Goal: Transaction & Acquisition: Subscribe to service/newsletter

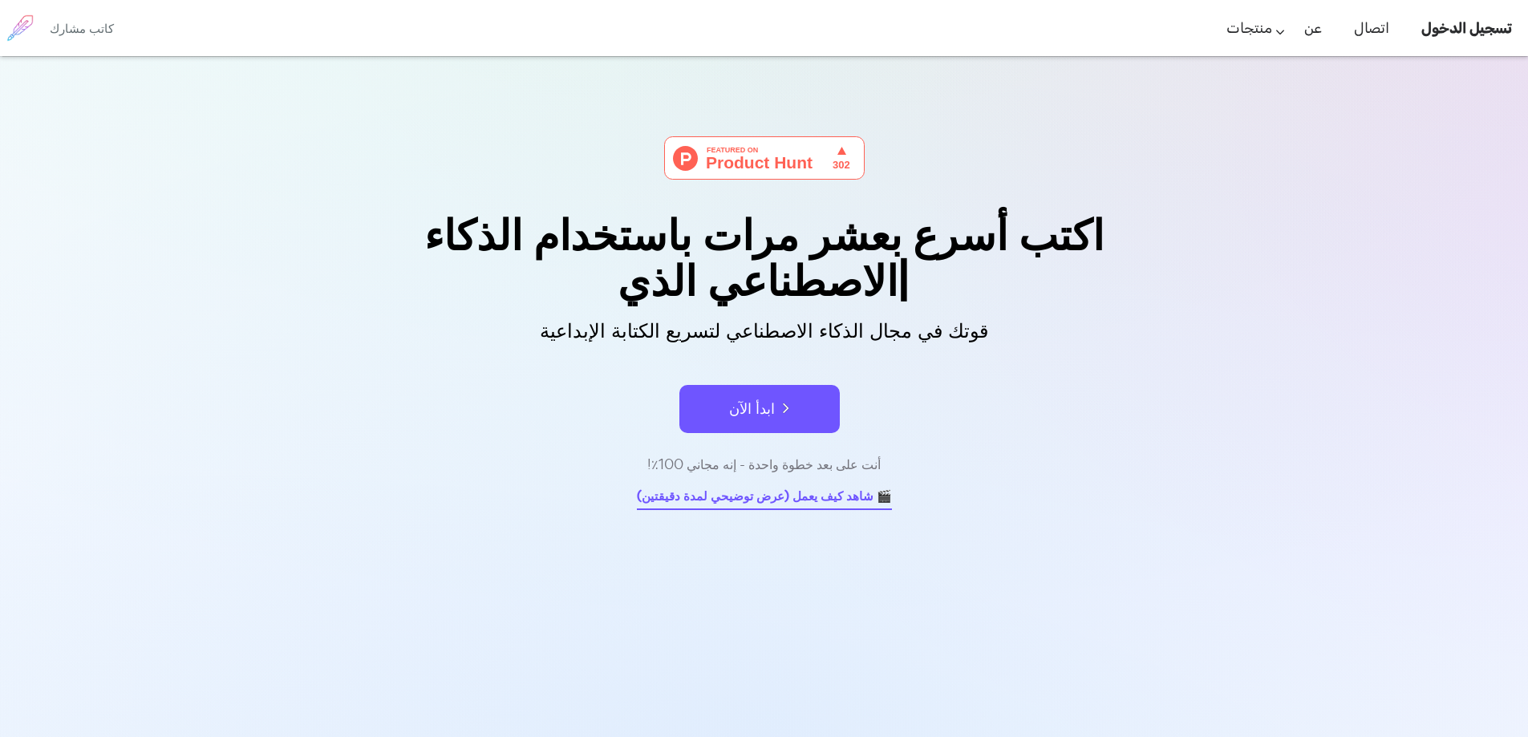
click at [736, 501] on div "اكتب أسرع بعشر مرات باستخدام الذكاء الاصطناعي الذي قوتك في مجال الذكاء الاصطناع…" at bounding box center [764, 474] width 1528 height 836
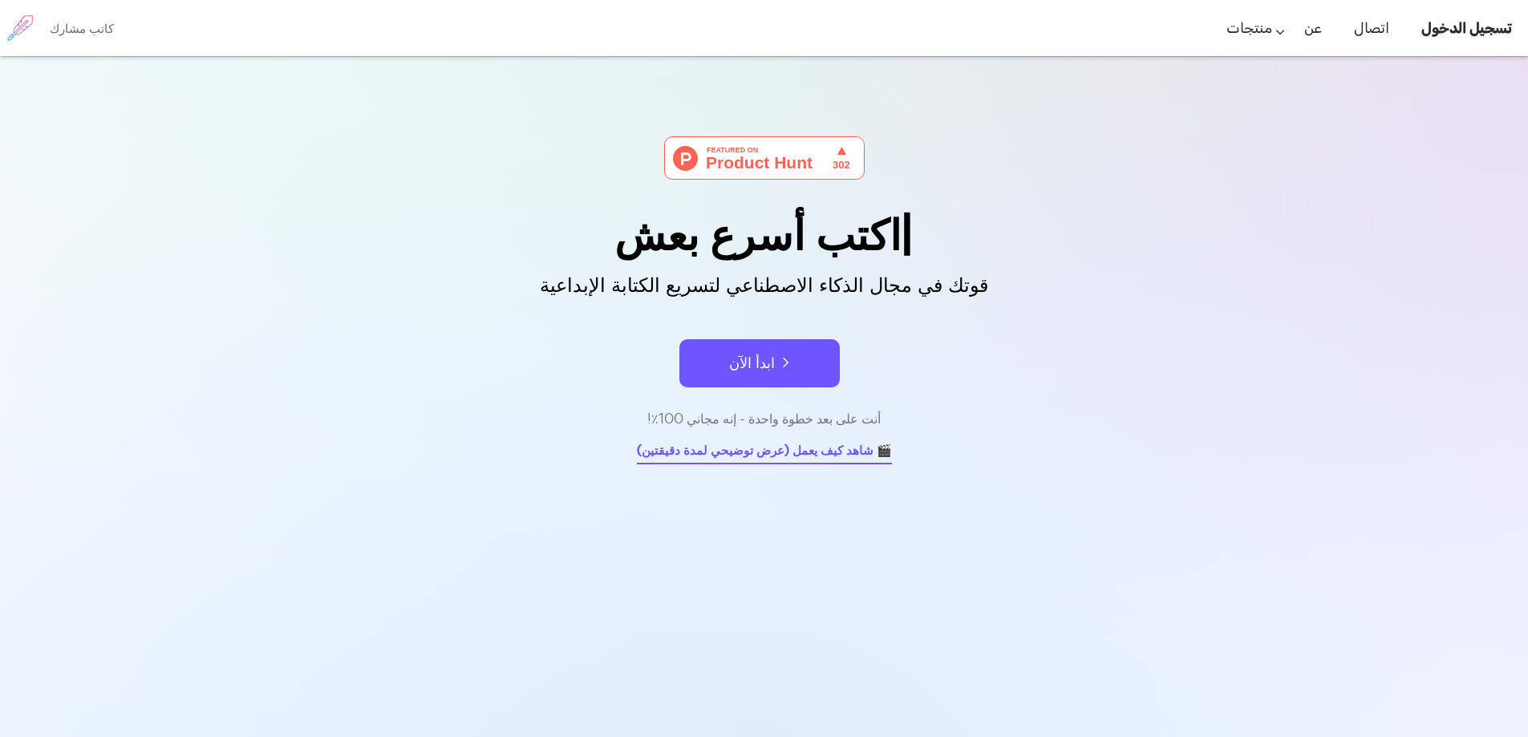
click at [752, 445] on font "🎬 شاهد كيف يعمل (عرض توضيحي لمدة دقيقتين)" at bounding box center [764, 450] width 255 height 18
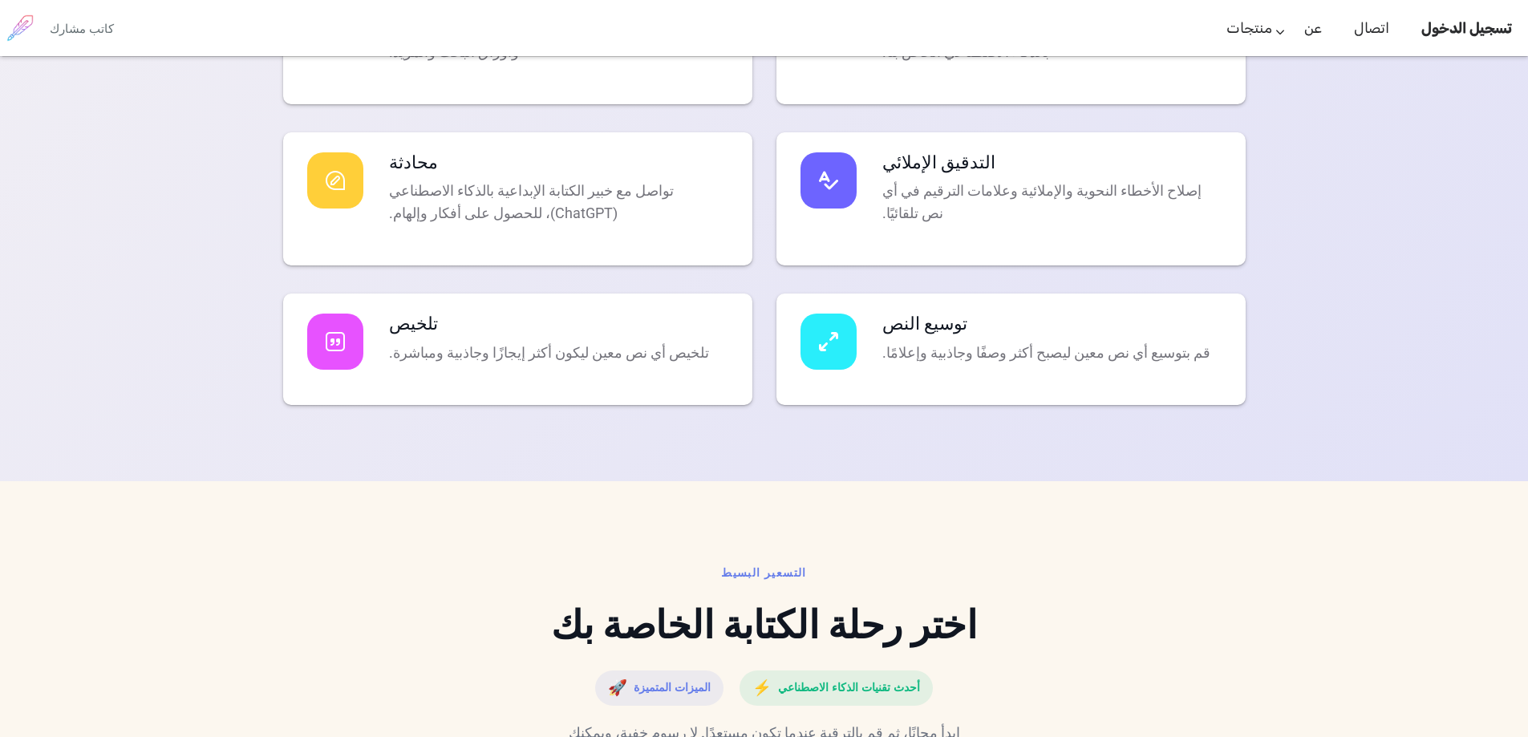
scroll to position [3449, 0]
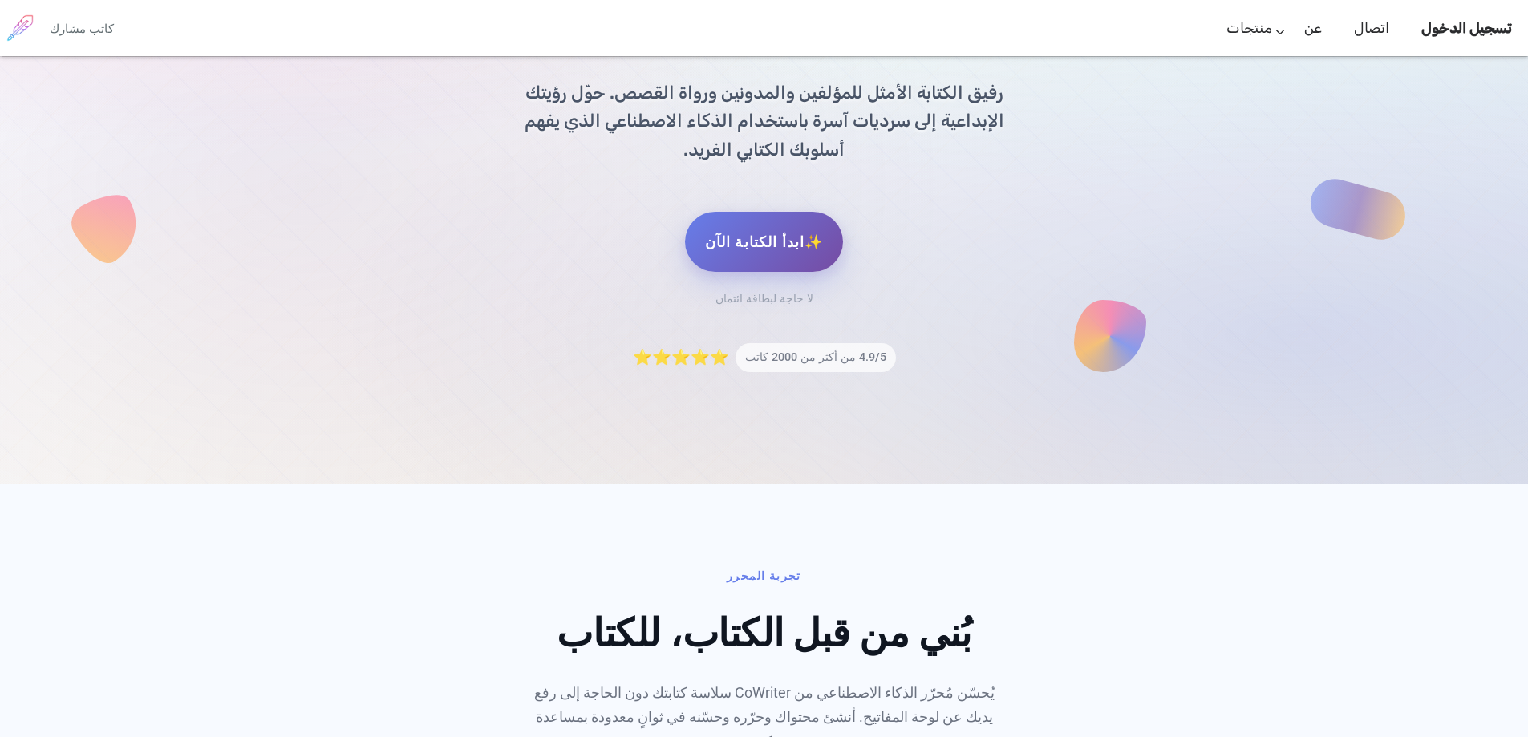
scroll to position [0, 0]
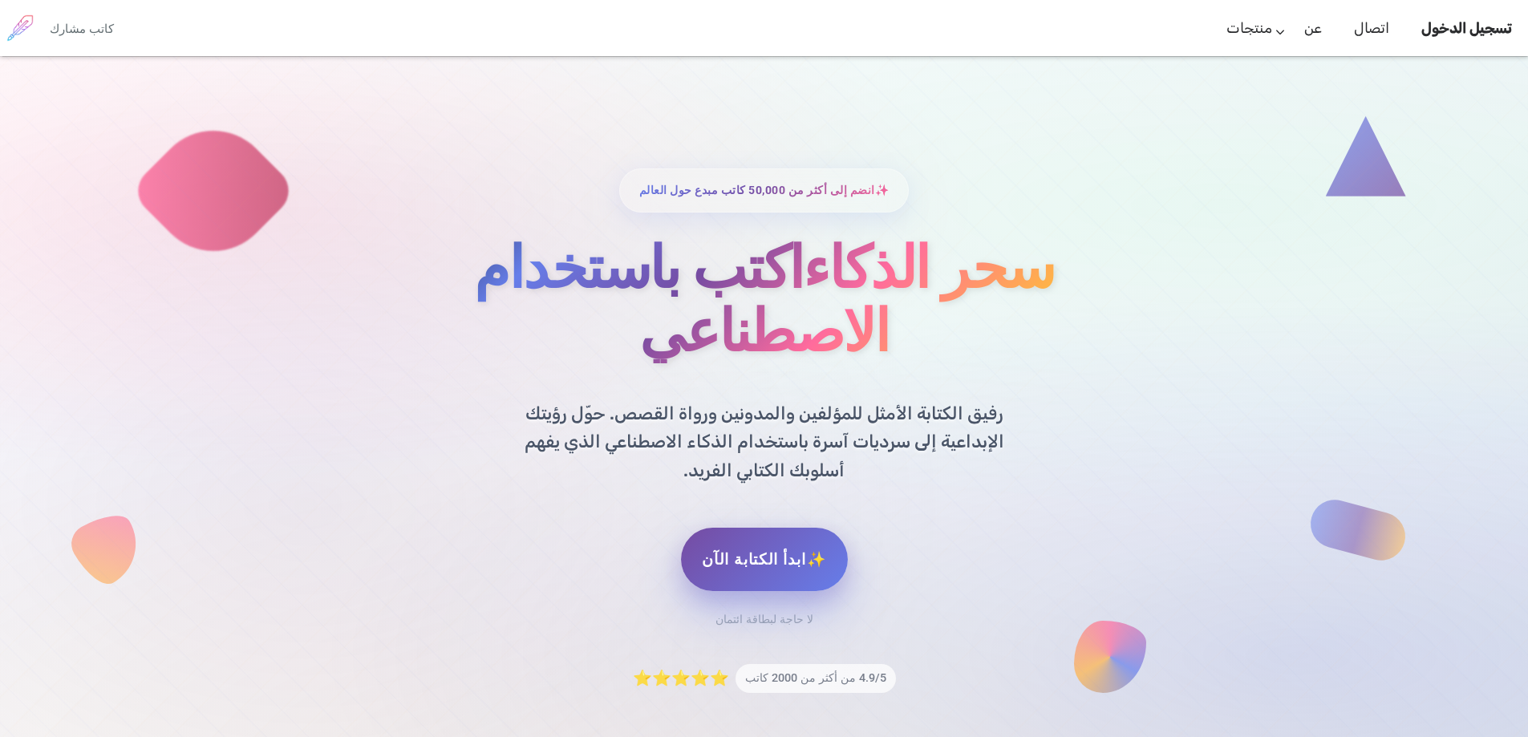
click at [736, 550] on font "✨ابدأ الكتابة الآن" at bounding box center [764, 559] width 124 height 18
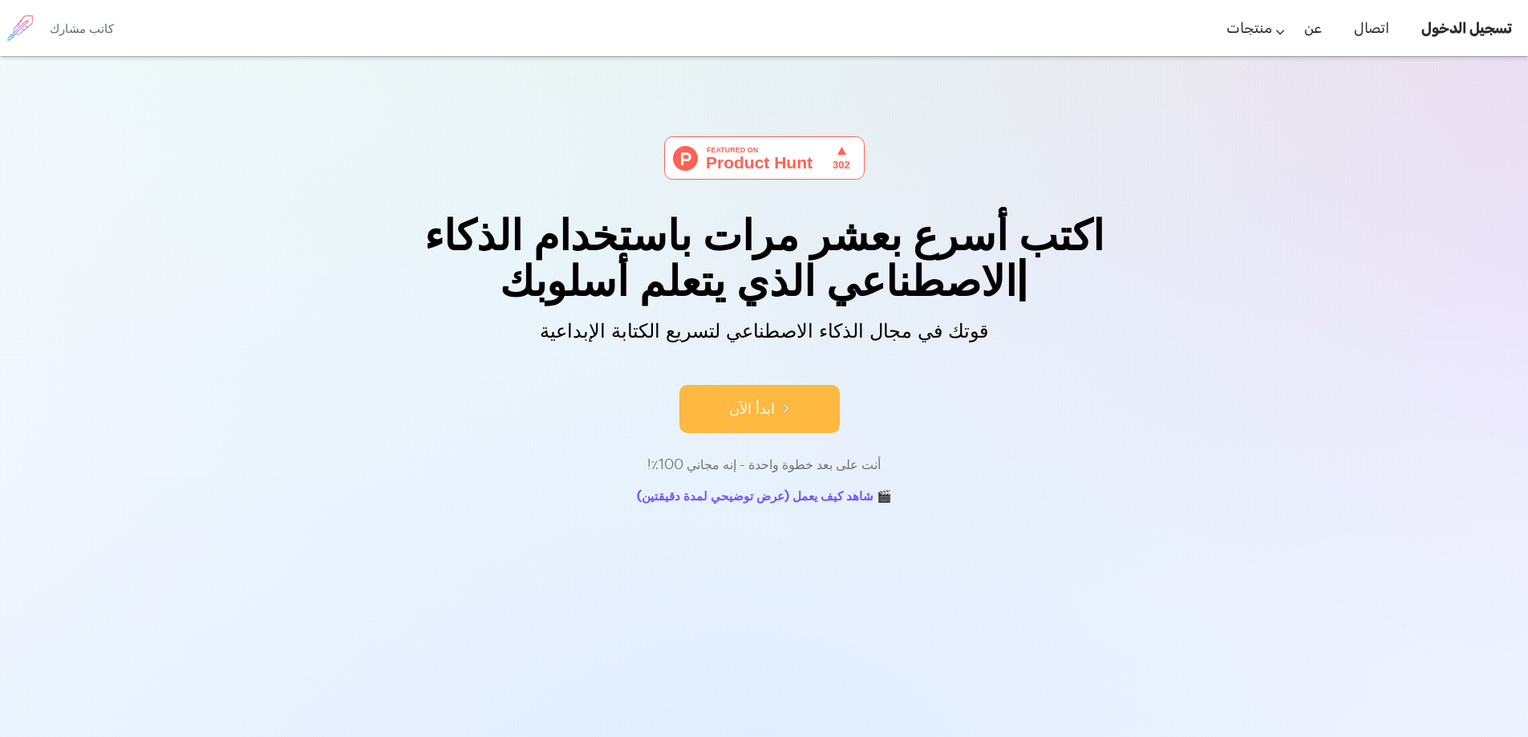
click at [739, 422] on button "ابدأ الآن" at bounding box center [759, 409] width 160 height 48
click at [759, 282] on font "اكتب أسرع بعشر مرات باستخدام الذكاء الاصطناعي الذي يتعلم أسلوبك" at bounding box center [763, 257] width 679 height 109
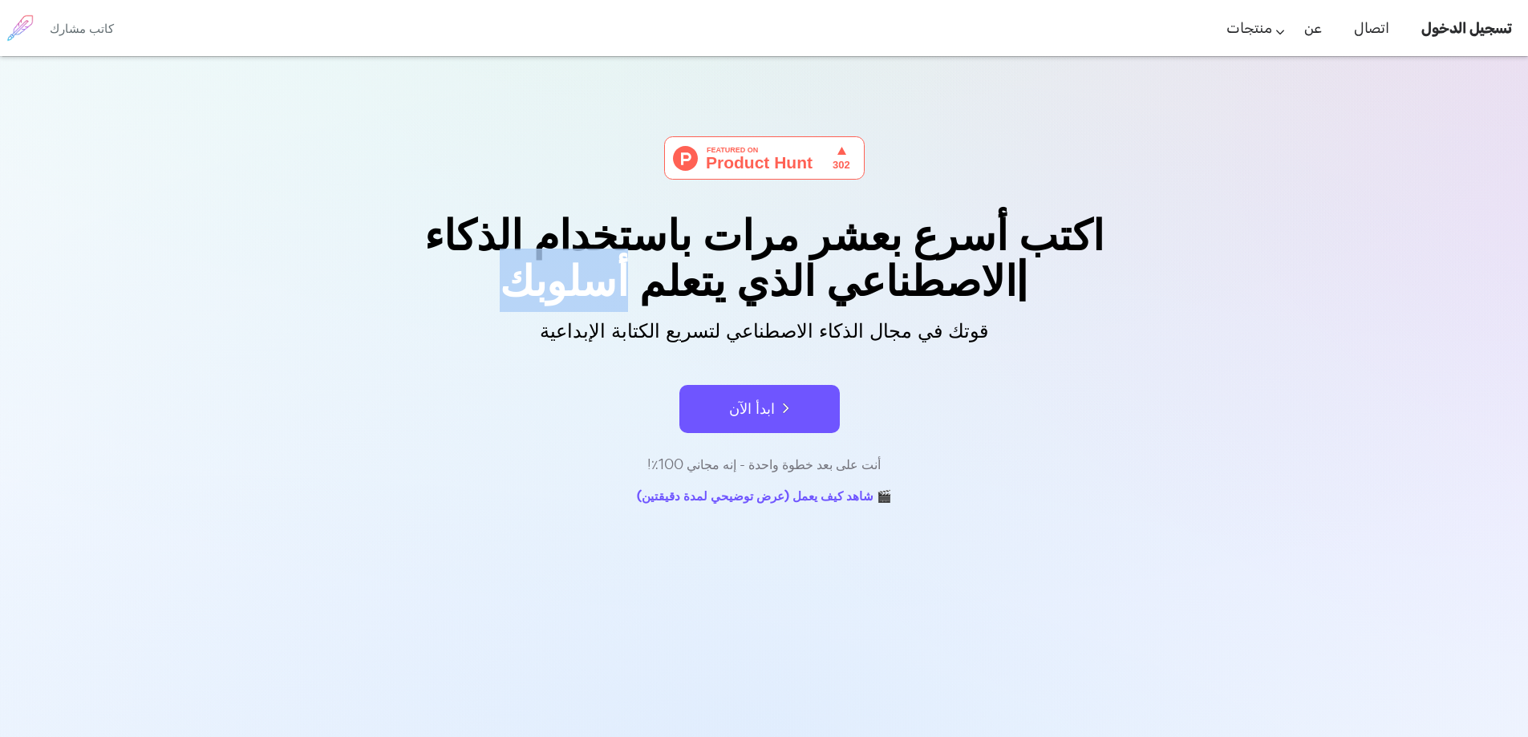
click at [759, 282] on font "اكتب أسرع بعشر مرات باستخدام الذكاء الاصطناعي الذي يتعلم أسلوبك" at bounding box center [763, 257] width 679 height 109
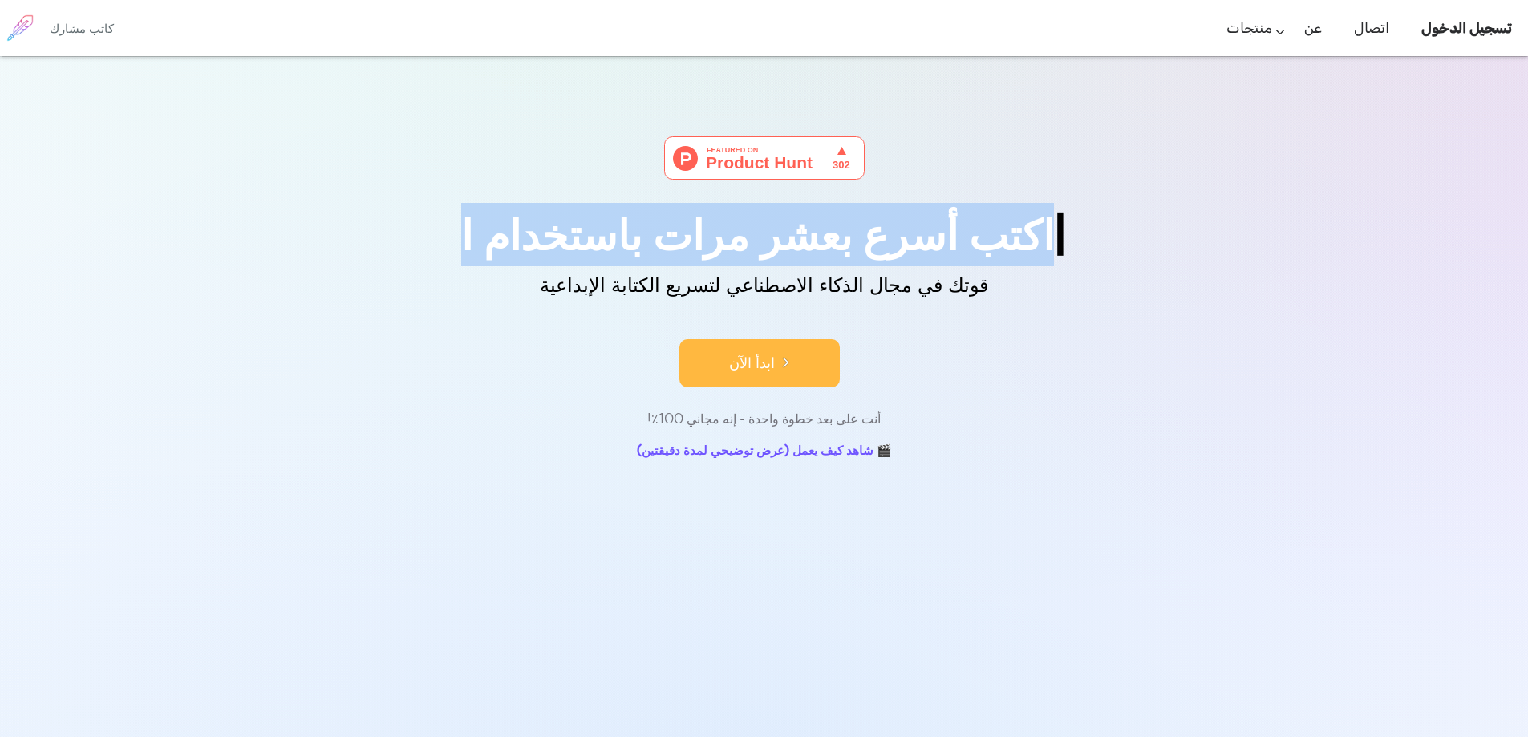
click at [770, 377] on button "ابدأ الآن" at bounding box center [759, 363] width 160 height 48
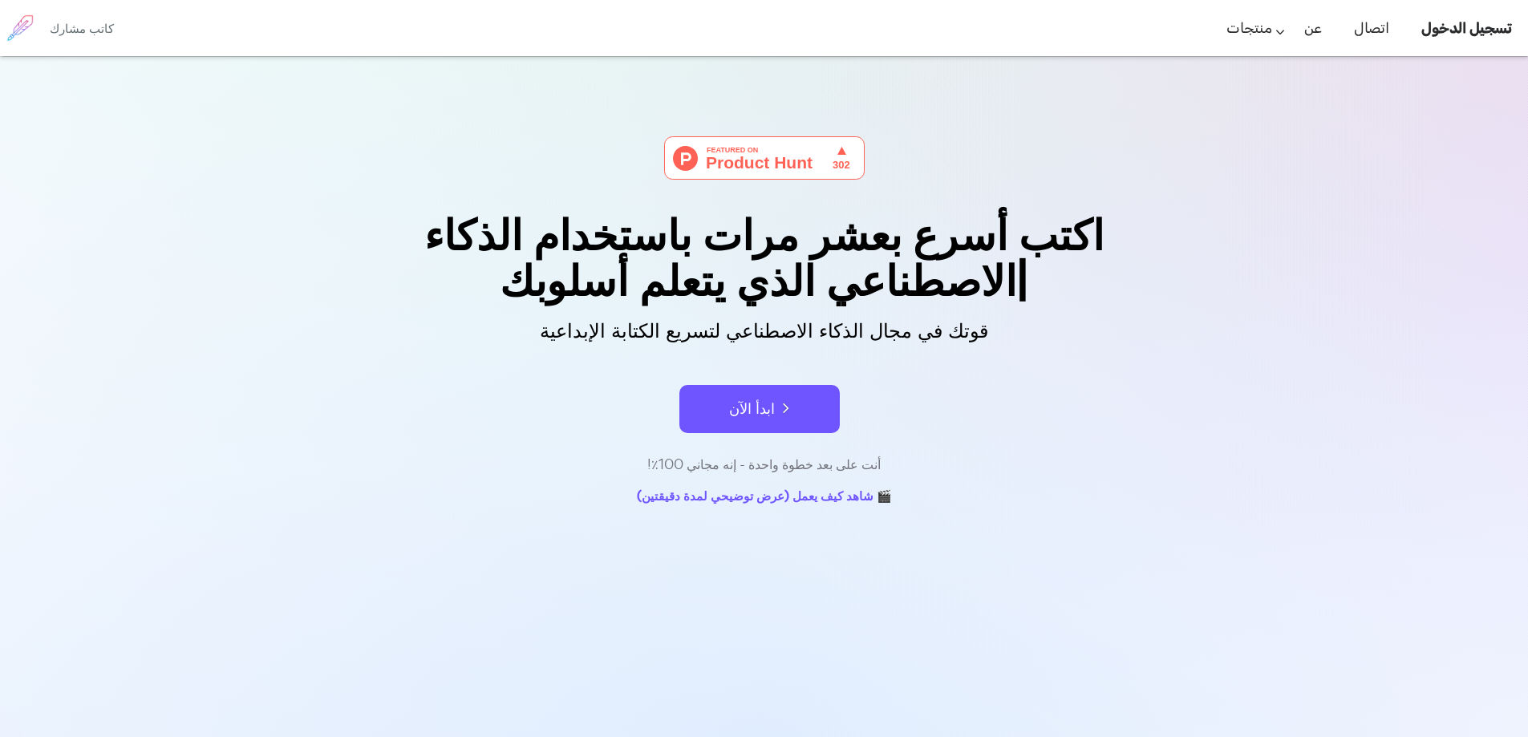
click at [763, 150] on img at bounding box center [764, 157] width 201 height 43
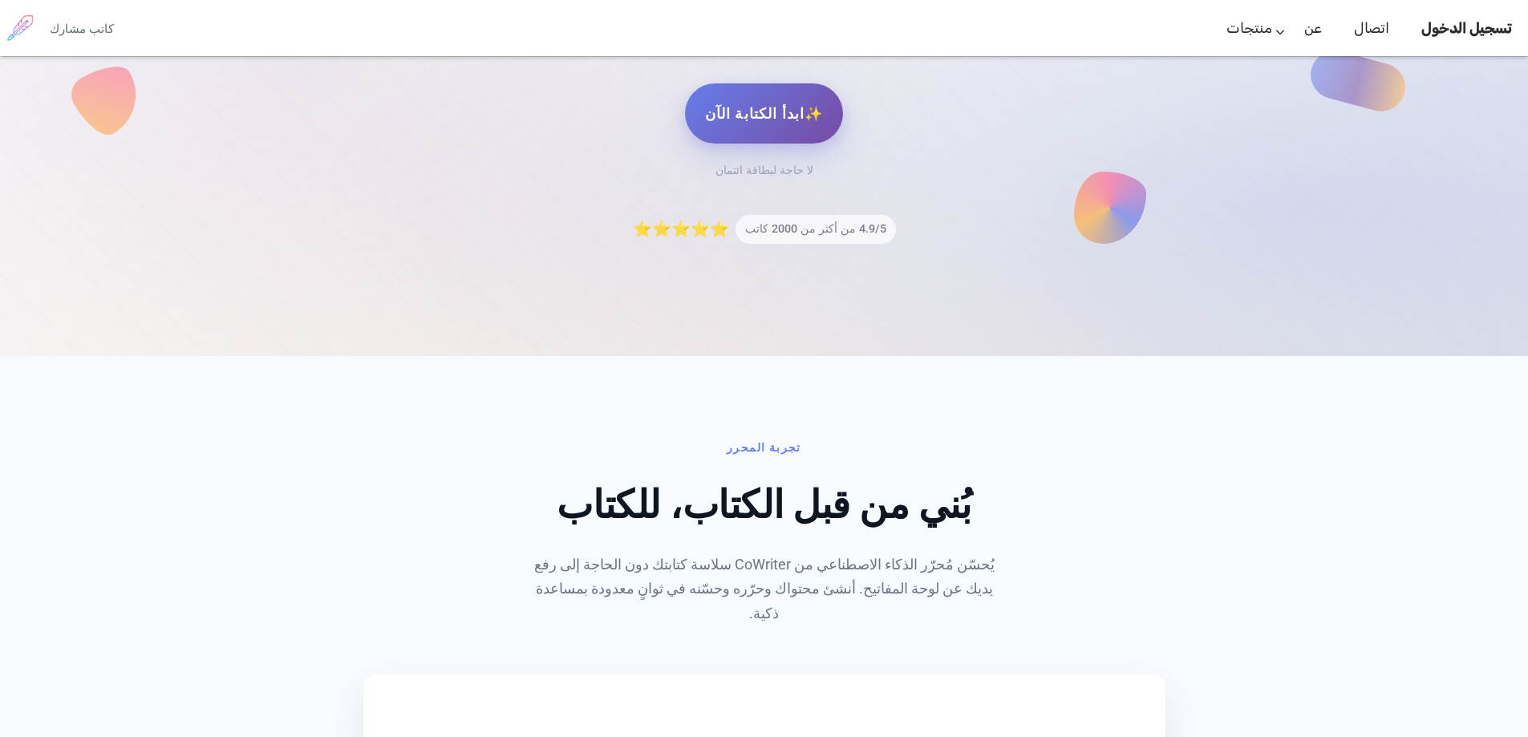
scroll to position [128, 0]
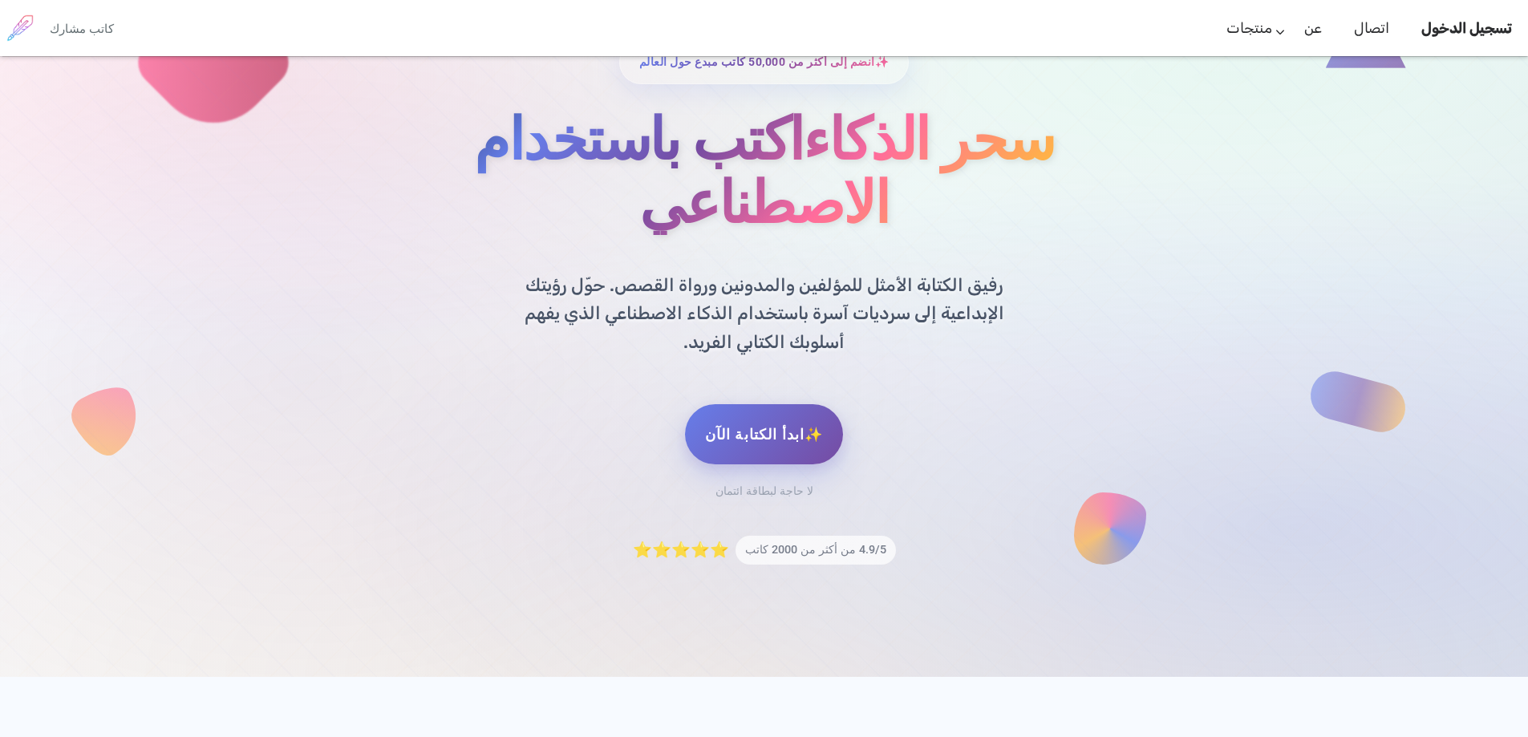
click at [842, 543] on font "4.9/5 من أكثر من 2000 كاتب" at bounding box center [815, 550] width 141 height 14
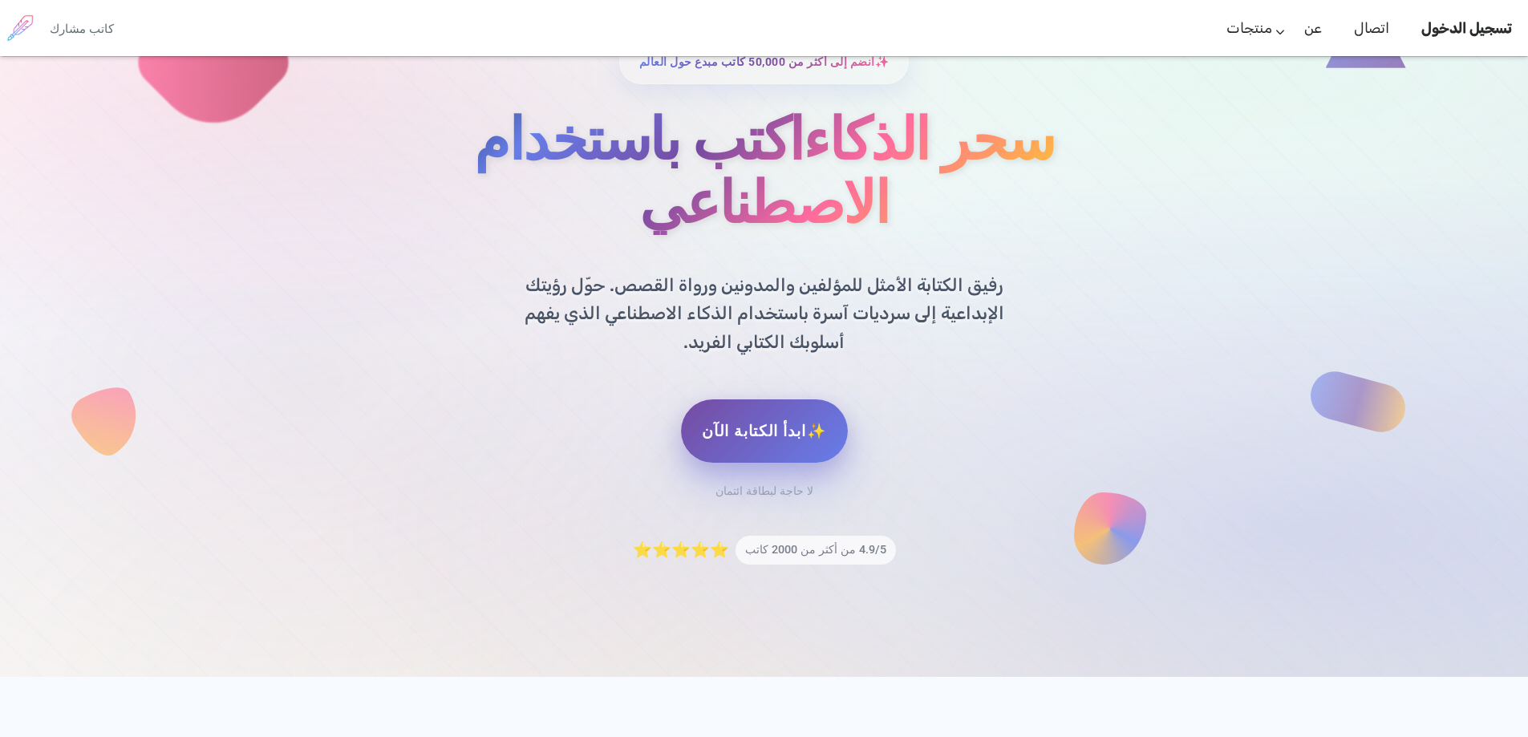
click at [785, 399] on link "✨ابدأ الكتابة الآن" at bounding box center [764, 430] width 166 height 63
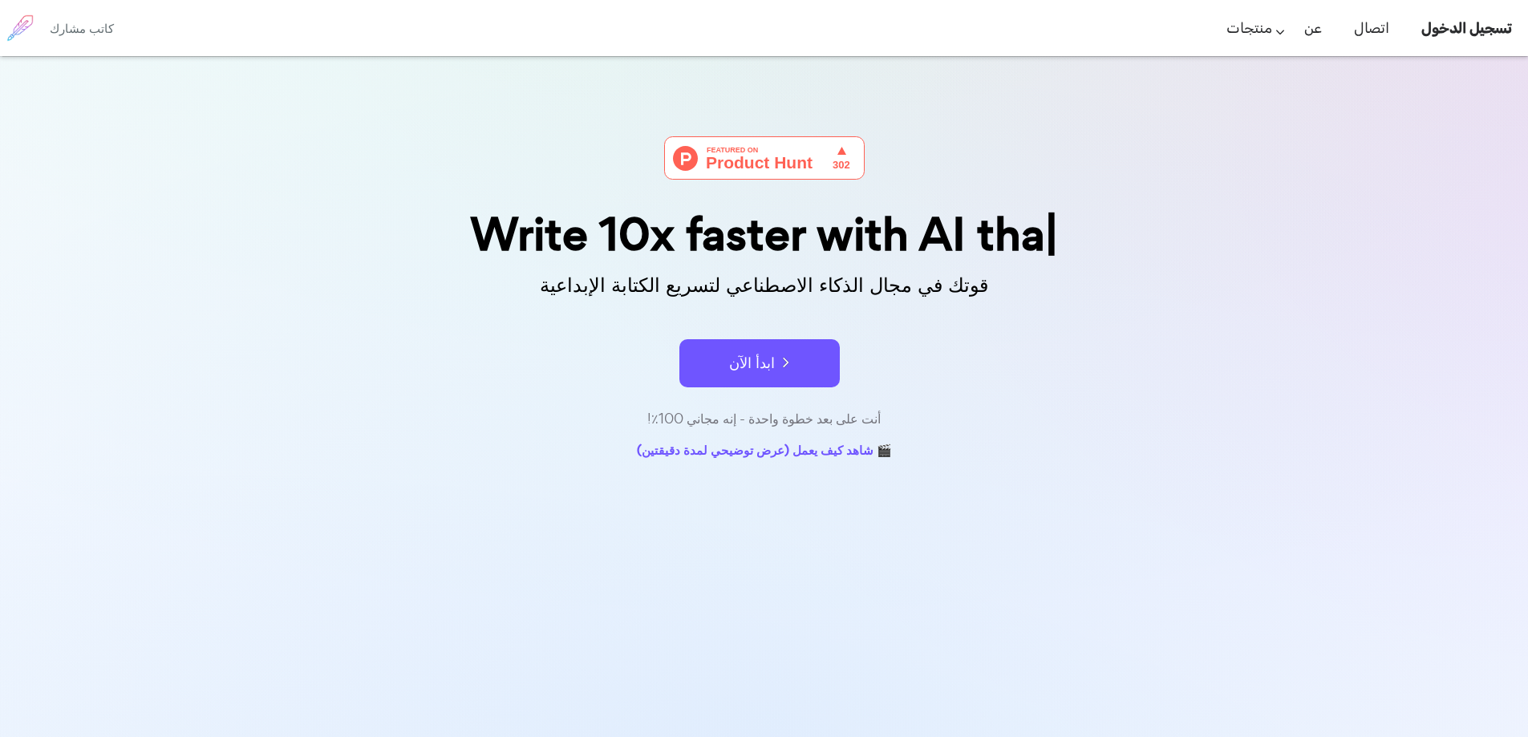
click at [786, 394] on div "Write 10x faster with AI tha قوتك في مجال الذكاء الاصطناعي لتسريع الكتابة الإبد…" at bounding box center [764, 300] width 802 height 328
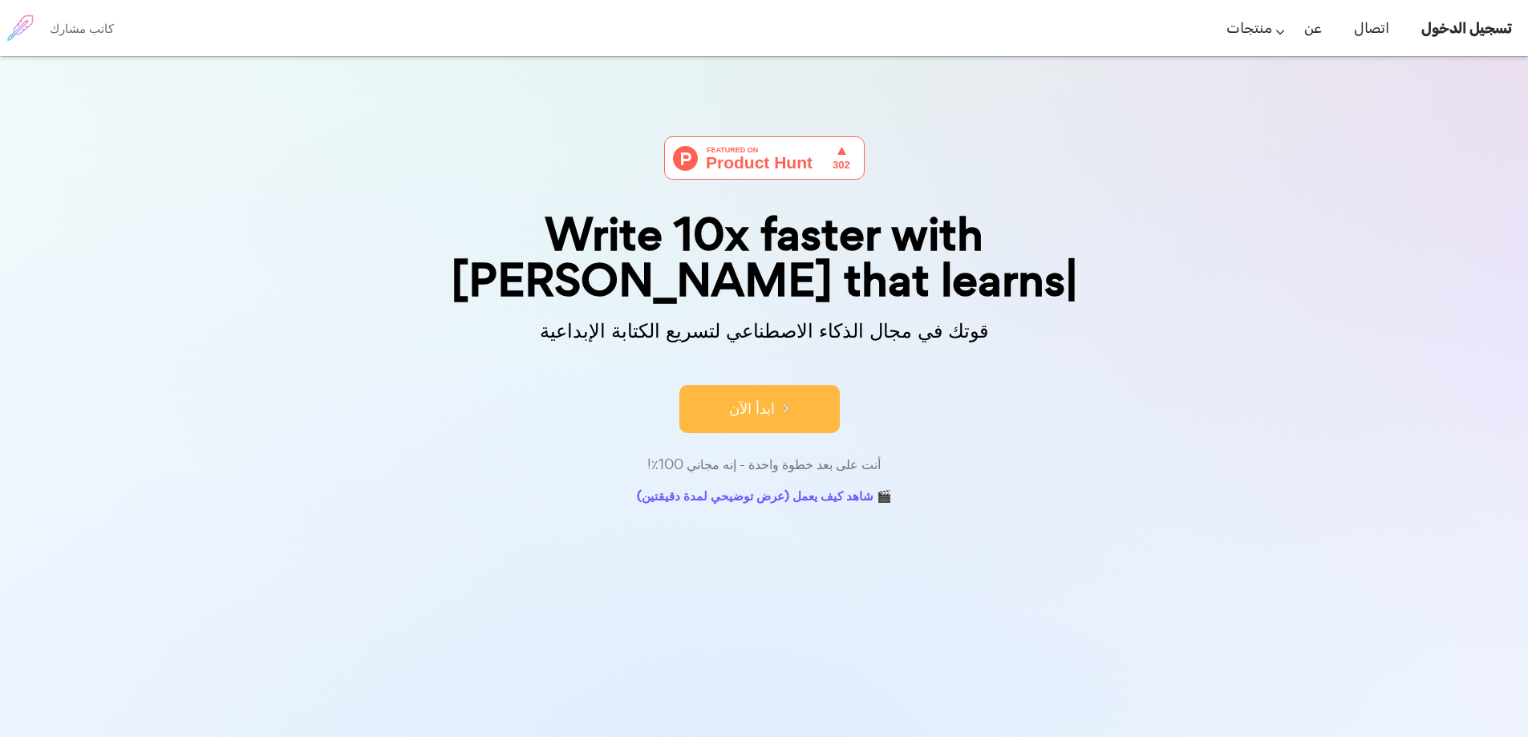
click at [785, 385] on button "ابدأ الآن" at bounding box center [759, 409] width 160 height 48
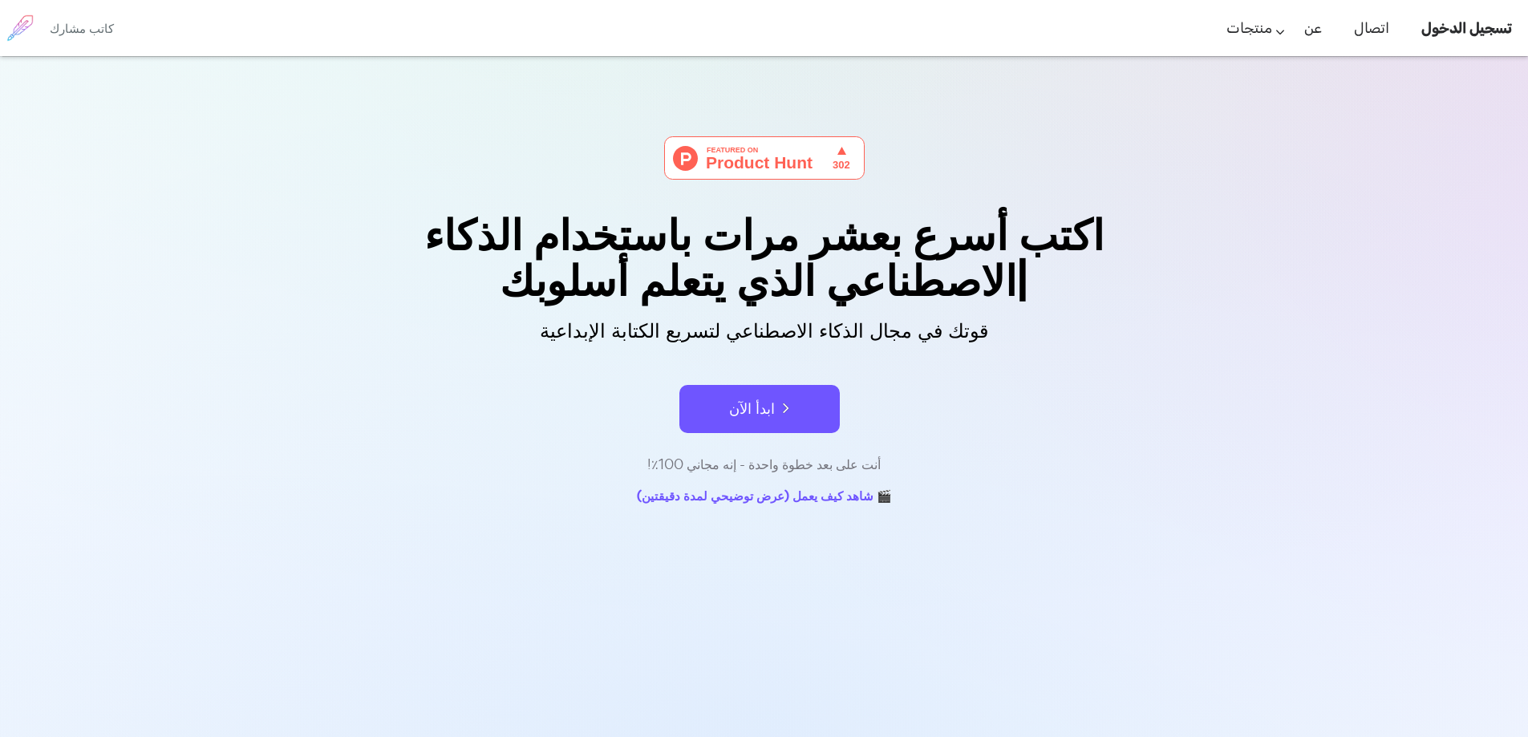
drag, startPoint x: 0, startPoint y: 0, endPoint x: 785, endPoint y: 374, distance: 869.7
click at [785, 374] on form "ابدأ الآن" at bounding box center [764, 401] width 802 height 56
click at [748, 394] on button "ابدأ الآن" at bounding box center [759, 409] width 160 height 48
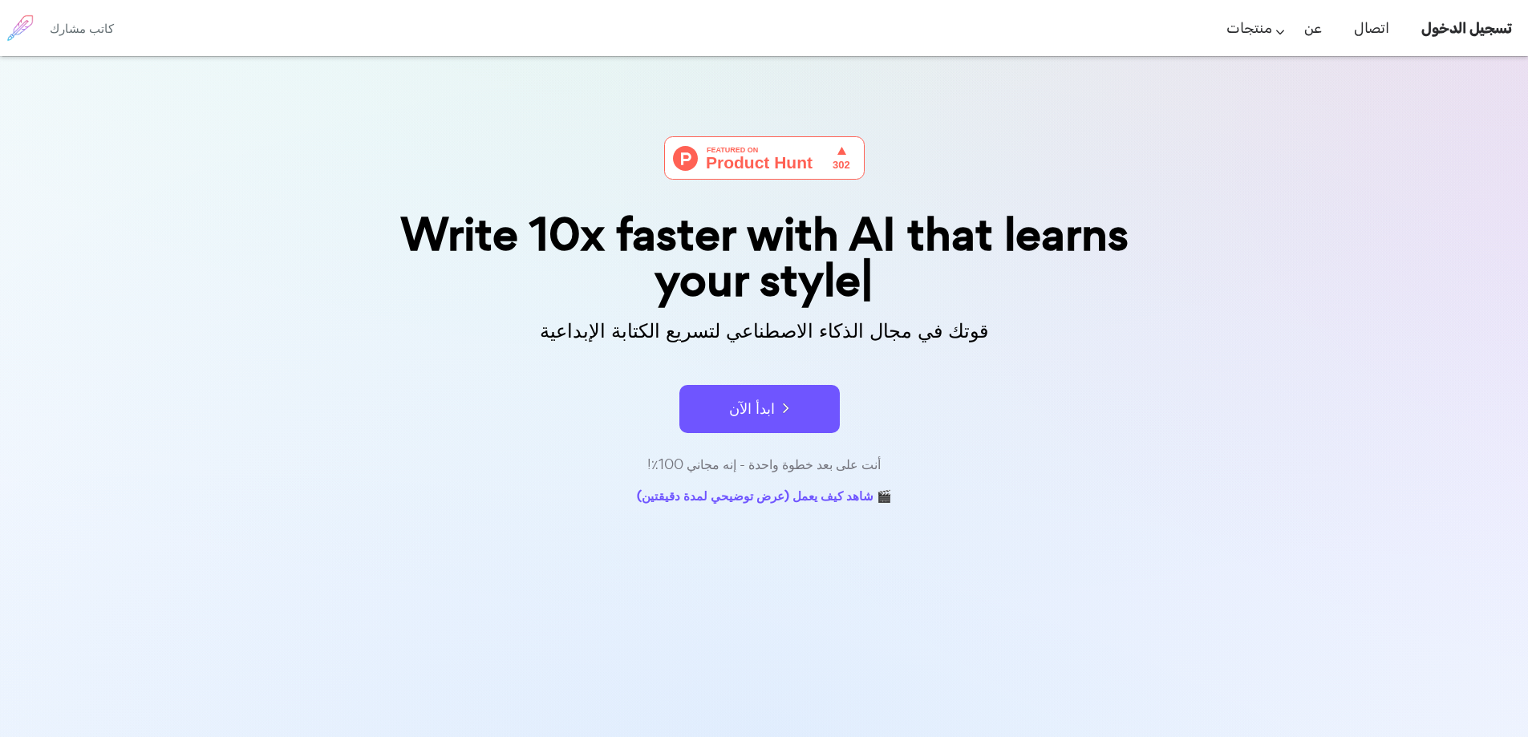
click at [718, 152] on img at bounding box center [764, 157] width 201 height 43
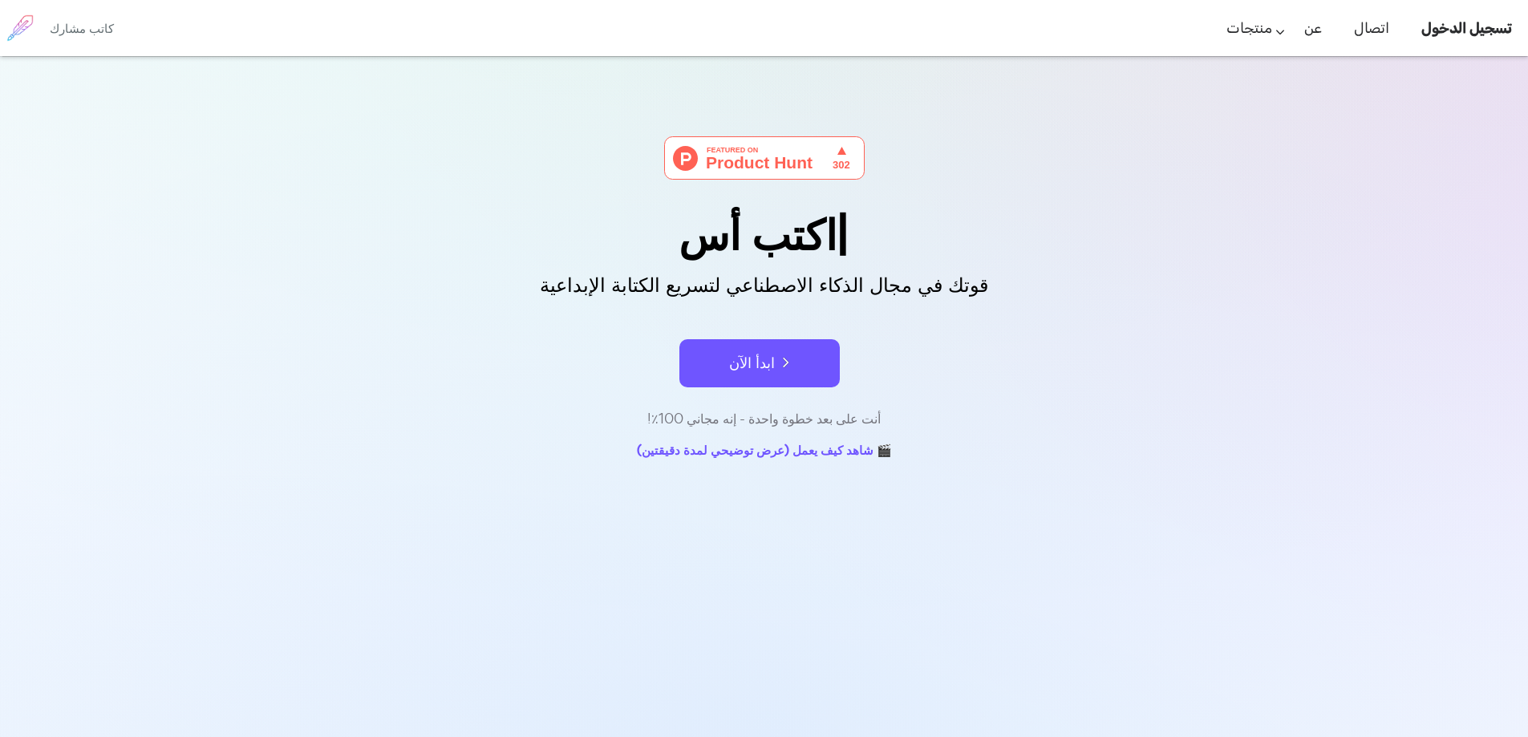
click at [762, 178] on img at bounding box center [764, 157] width 201 height 43
